Goal: Task Accomplishment & Management: Use online tool/utility

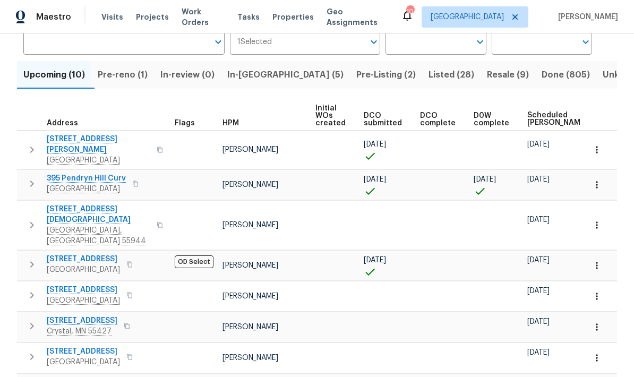
scroll to position [93, 0]
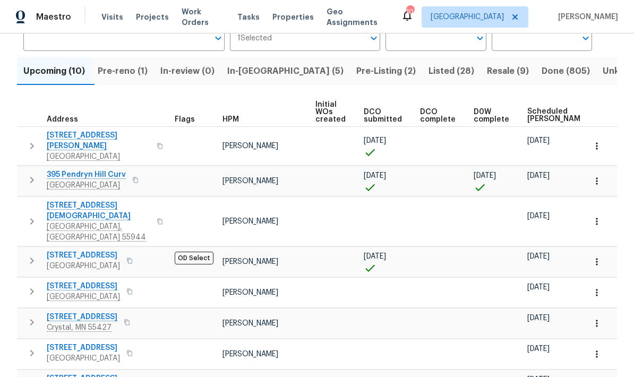
click at [32, 254] on icon "button" at bounding box center [31, 260] width 13 height 13
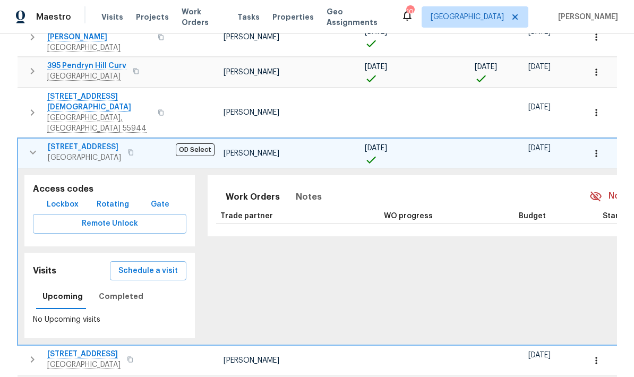
scroll to position [204, 0]
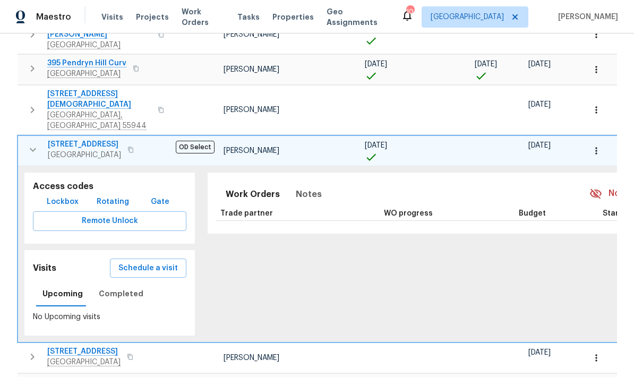
click at [131, 259] on button "Schedule a visit" at bounding box center [148, 269] width 76 height 20
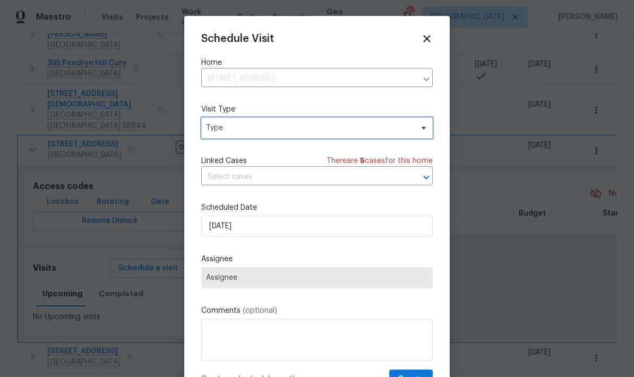
click at [410, 136] on span "Type" at bounding box center [316, 127] width 231 height 21
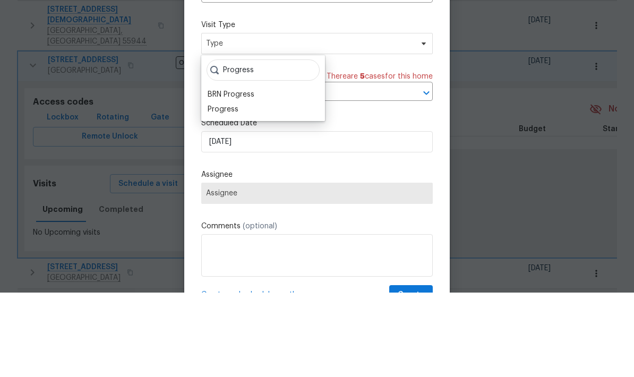
type input "Progress"
click at [237, 188] on div "Progress" at bounding box center [223, 193] width 31 height 11
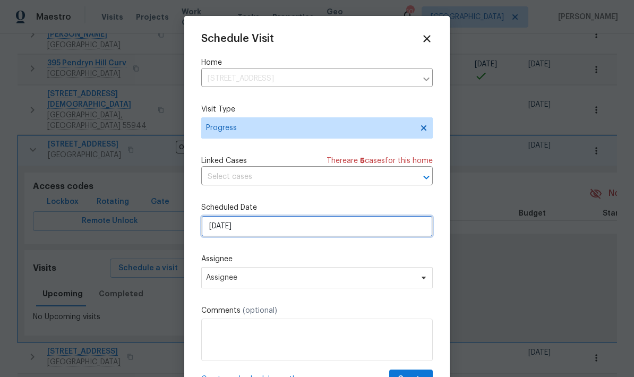
click at [331, 230] on input "9/2/2025" at bounding box center [316, 226] width 231 height 21
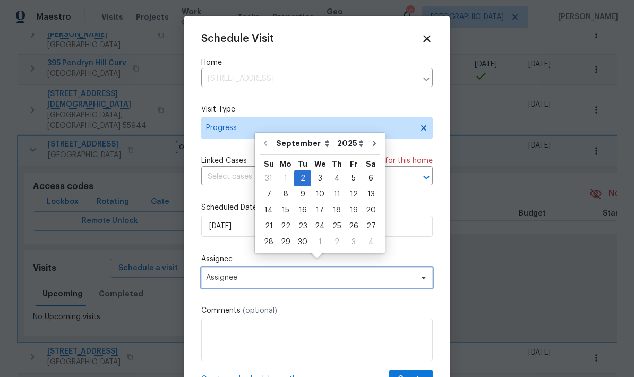
click at [346, 282] on span "Assignee" at bounding box center [310, 277] width 208 height 8
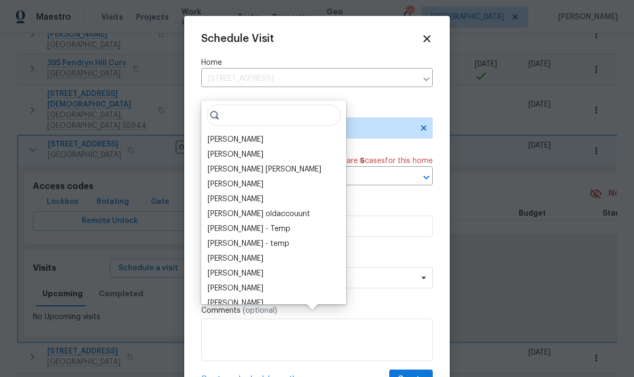
click at [247, 134] on div "[PERSON_NAME]" at bounding box center [236, 139] width 56 height 11
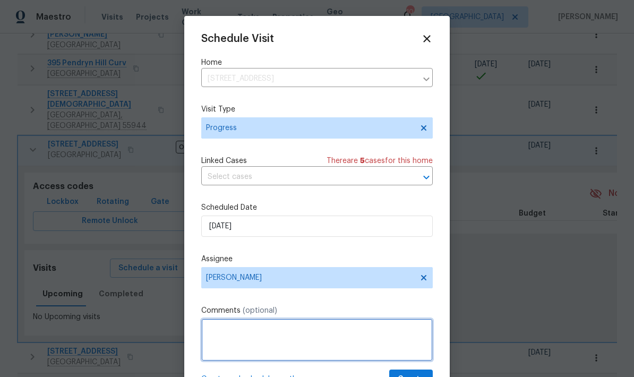
click at [309, 329] on textarea at bounding box center [316, 339] width 231 height 42
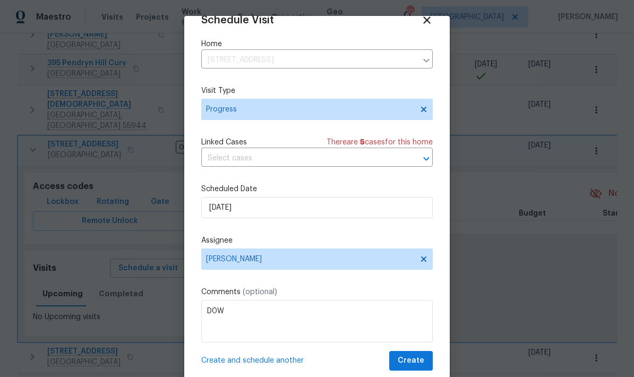
scroll to position [21, 0]
type textarea "D0W"
click at [420, 357] on span "Create" at bounding box center [411, 360] width 27 height 13
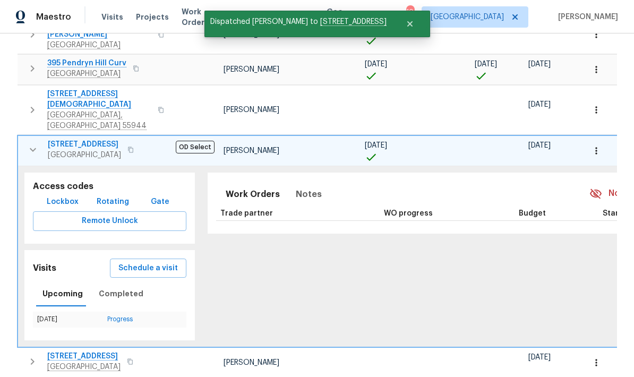
click at [38, 143] on icon "button" at bounding box center [33, 149] width 13 height 13
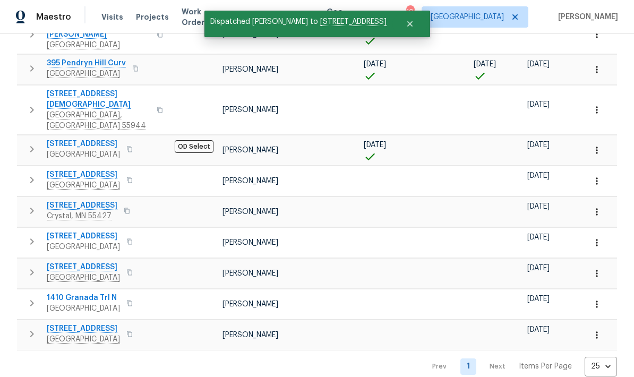
scroll to position [151, 0]
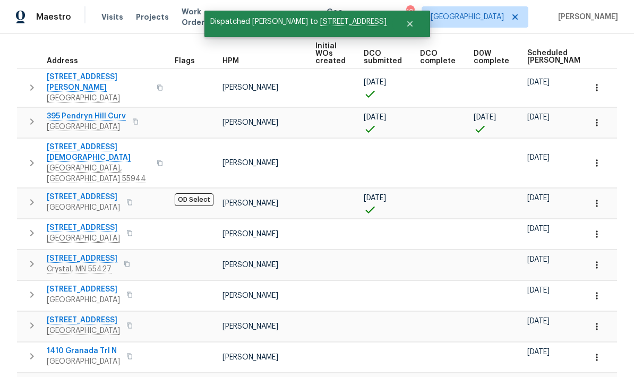
click at [29, 196] on icon "button" at bounding box center [31, 202] width 13 height 13
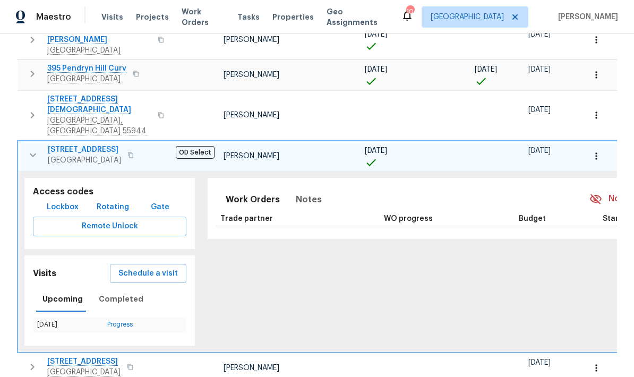
scroll to position [200, 0]
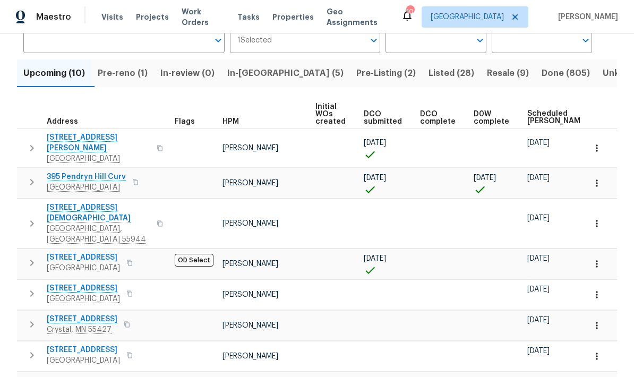
click at [31, 179] on icon "button" at bounding box center [31, 182] width 13 height 13
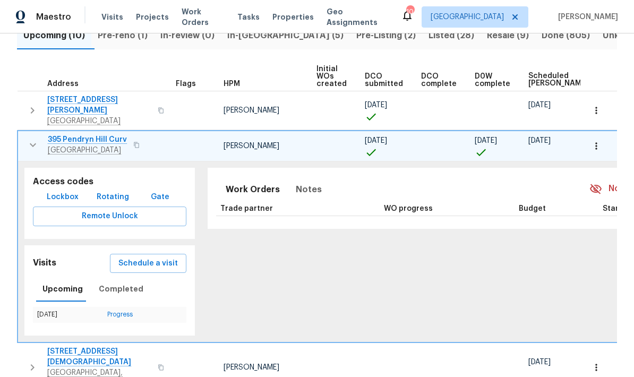
scroll to position [134, 0]
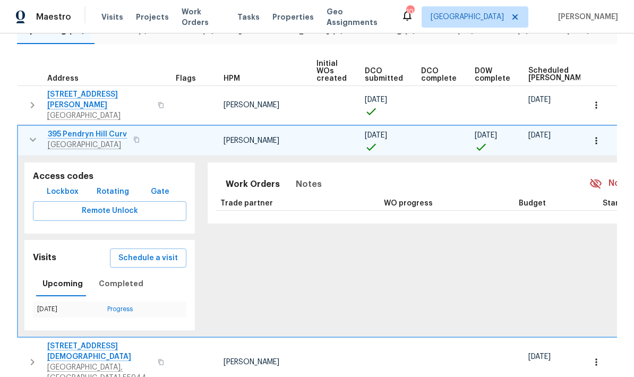
click at [130, 306] on link "Progress" at bounding box center [119, 309] width 25 height 6
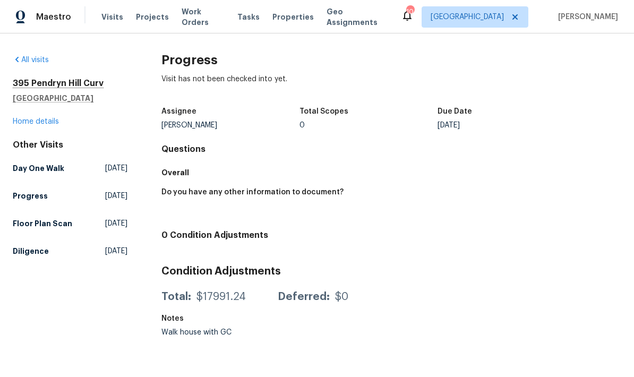
click at [42, 121] on link "Home details" at bounding box center [36, 121] width 46 height 7
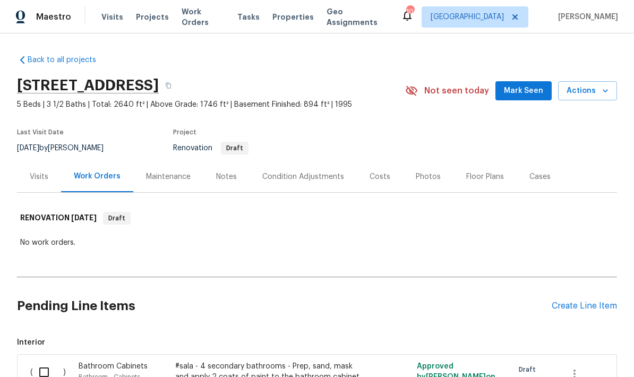
click at [35, 171] on div "Visits" at bounding box center [39, 176] width 19 height 11
